Goal: Communication & Community: Connect with others

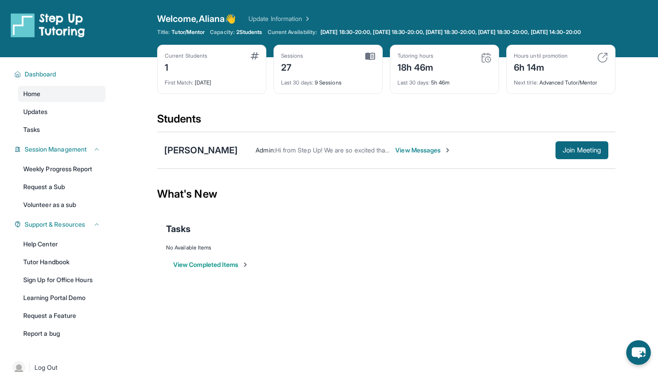
click at [446, 154] on img at bounding box center [447, 150] width 7 height 7
click at [423, 155] on span "View Messages" at bounding box center [423, 150] width 56 height 9
click at [422, 155] on span "View Messages" at bounding box center [423, 150] width 56 height 9
click at [414, 155] on span "View Messages" at bounding box center [423, 150] width 56 height 9
click at [572, 153] on span "Join Meeting" at bounding box center [581, 150] width 38 height 5
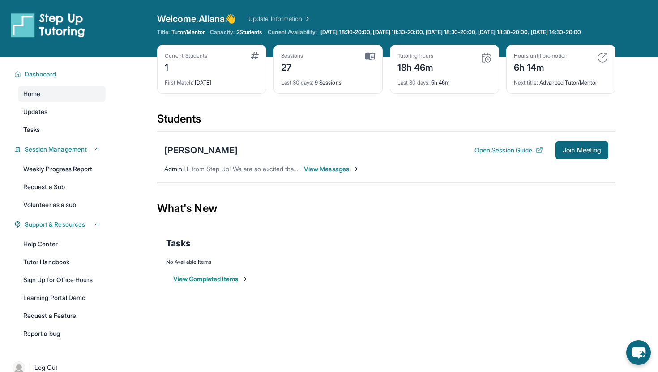
click at [340, 174] on span "View Messages" at bounding box center [332, 169] width 56 height 9
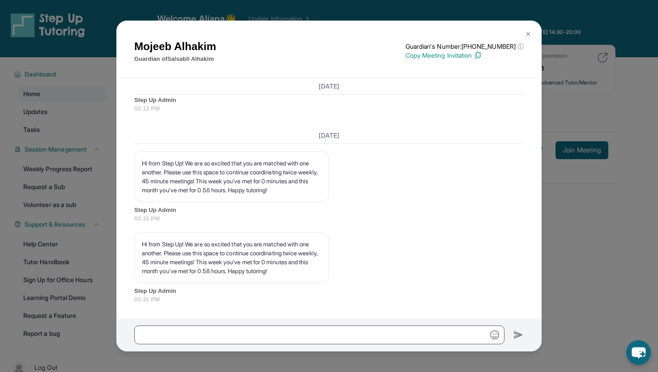
scroll to position [6924, 0]
click at [577, 185] on div "[PERSON_NAME] Guardian of [PERSON_NAME] Guardian's Number: [PHONE_NUMBER] ⓘ Thi…" at bounding box center [329, 186] width 658 height 372
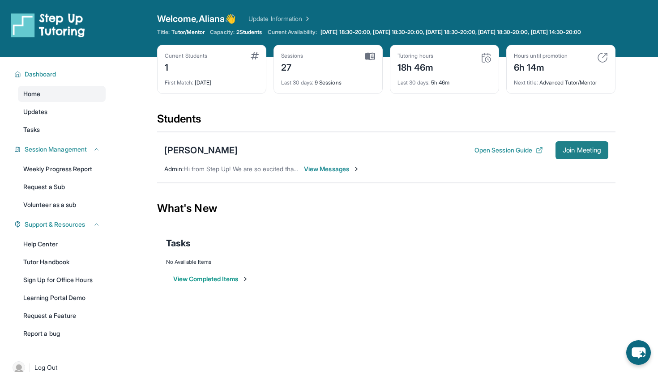
click at [578, 153] on button "Join Meeting" at bounding box center [581, 150] width 53 height 18
